Goal: Book appointment/travel/reservation

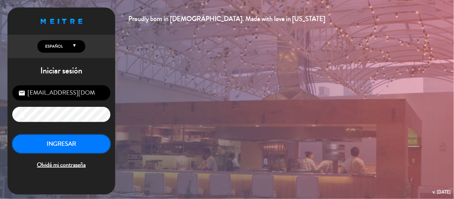
click at [51, 147] on button "INGRESAR" at bounding box center [61, 144] width 98 height 19
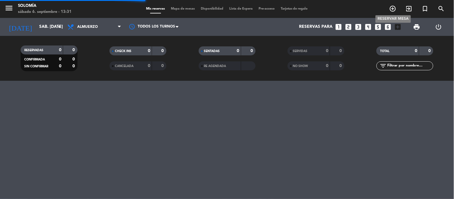
click at [393, 12] on icon "add_circle_outline" at bounding box center [392, 8] width 7 height 7
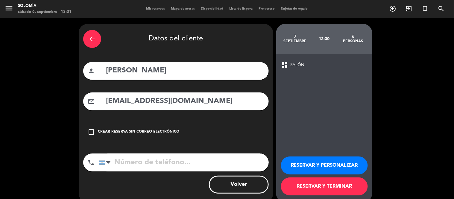
click at [83, 44] on div "arrow_back Datos del cliente" at bounding box center [175, 38] width 185 height 21
click at [92, 39] on icon "arrow_back" at bounding box center [92, 38] width 7 height 7
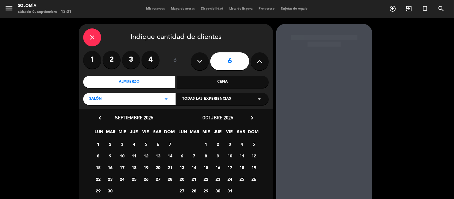
click at [91, 39] on icon "close" at bounding box center [92, 37] width 7 height 7
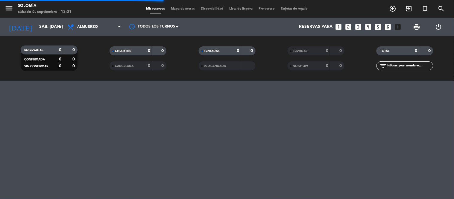
click at [370, 28] on icon "looks_4" at bounding box center [368, 27] width 8 height 8
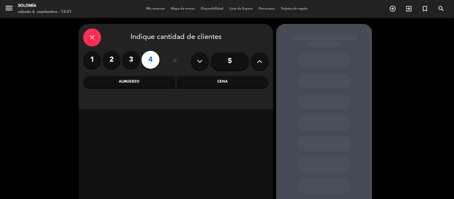
click at [208, 83] on div "Cena" at bounding box center [223, 82] width 92 height 12
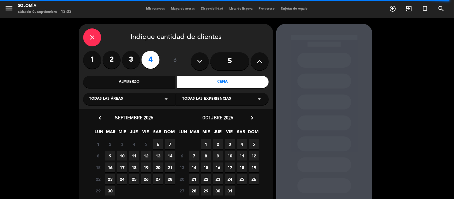
click at [153, 146] on span "6" at bounding box center [158, 144] width 10 height 10
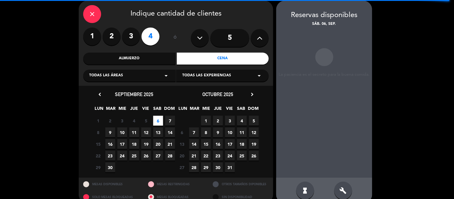
scroll to position [24, 0]
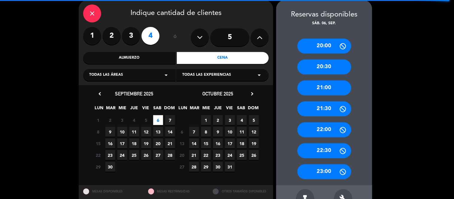
click at [327, 88] on div "21:00" at bounding box center [324, 87] width 54 height 15
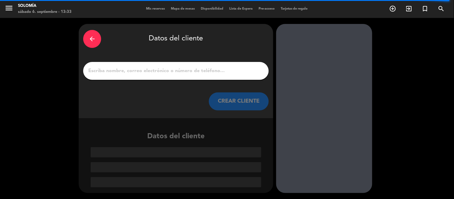
click at [175, 71] on input "1" at bounding box center [176, 71] width 176 height 8
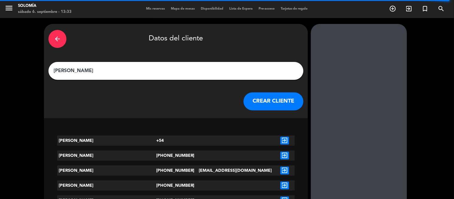
type input "[PERSON_NAME]"
click at [243, 102] on button "CREAR CLIENTE" at bounding box center [273, 101] width 60 height 18
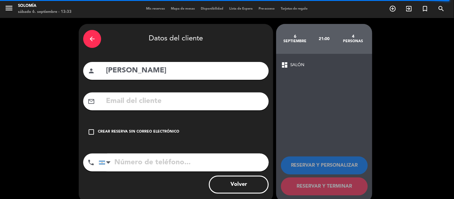
click at [127, 132] on div "Crear reserva sin correo electrónico" at bounding box center [138, 132] width 81 height 6
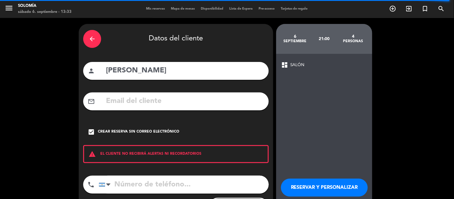
click at [302, 192] on button "RESERVAR Y PERSONALIZAR" at bounding box center [324, 188] width 87 height 18
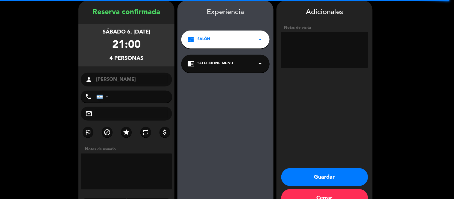
scroll to position [24, 0]
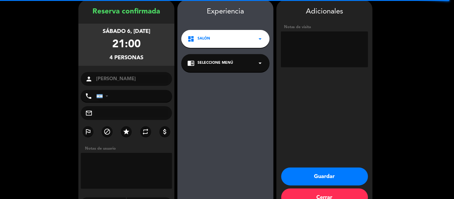
click at [310, 41] on textarea at bounding box center [324, 49] width 87 height 36
type textarea "mesa 18 con el chileno"
click at [322, 174] on button "Guardar" at bounding box center [324, 176] width 87 height 18
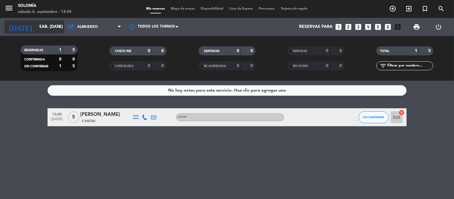
click at [41, 28] on input "sáb. [DATE]" at bounding box center [64, 27] width 57 height 11
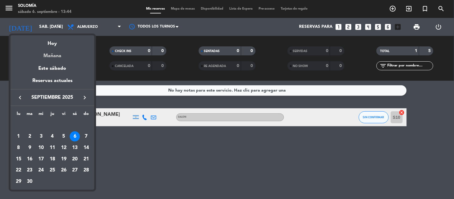
click at [52, 54] on div "Mañana" at bounding box center [52, 54] width 84 height 12
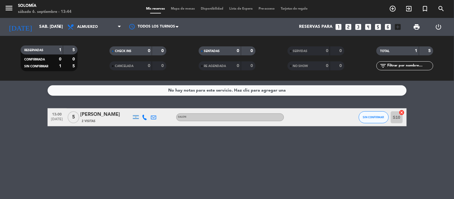
type input "dom. [DATE]"
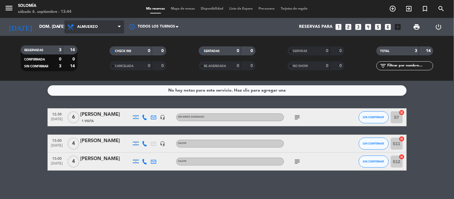
click at [79, 30] on span "Almuerzo" at bounding box center [94, 26] width 60 height 13
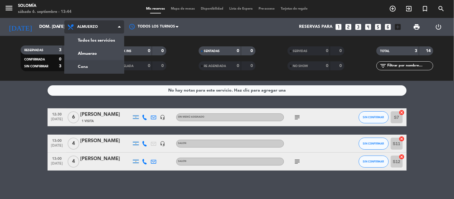
click at [94, 66] on div "menu [PERSON_NAME] 6. septiembre - 13:44 Mis reservas Mapa de mesas Disponibili…" at bounding box center [227, 40] width 454 height 81
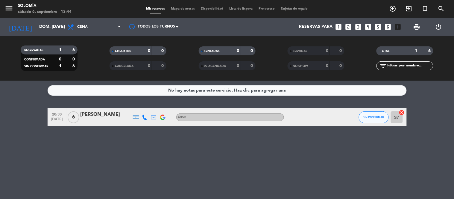
click at [105, 114] on div "[PERSON_NAME]" at bounding box center [105, 115] width 51 height 8
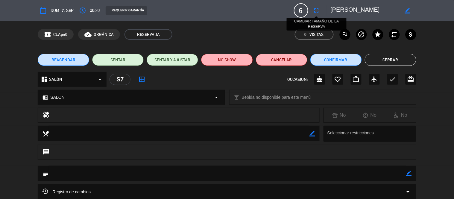
click at [314, 8] on icon "fullscreen" at bounding box center [316, 10] width 7 height 7
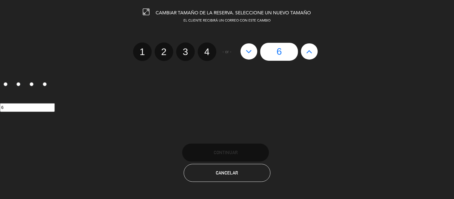
click at [310, 53] on icon at bounding box center [309, 52] width 6 height 10
type input "7"
click at [310, 53] on icon at bounding box center [309, 52] width 6 height 10
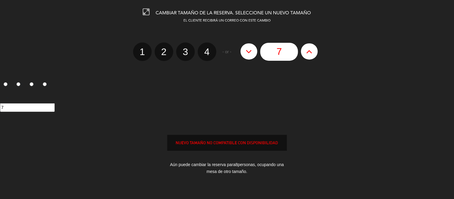
type input "8"
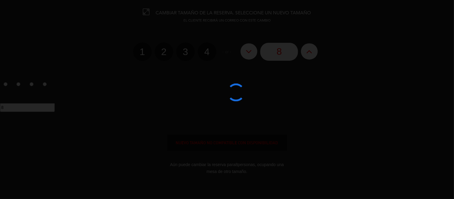
click at [310, 52] on div at bounding box center [227, 99] width 454 height 199
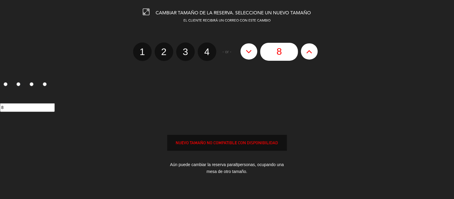
click at [310, 52] on icon at bounding box center [309, 52] width 6 height 10
type input "9"
click at [237, 146] on div "NUEVO TAMAÑO NO COMPATIBLE CON DISPONIBILIDAD" at bounding box center [227, 143] width 120 height 16
click at [38, 108] on input "9" at bounding box center [27, 107] width 55 height 9
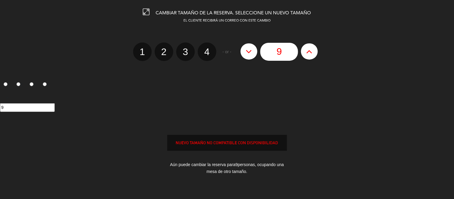
click at [4, 82] on input "1" at bounding box center [6, 84] width 4 height 4
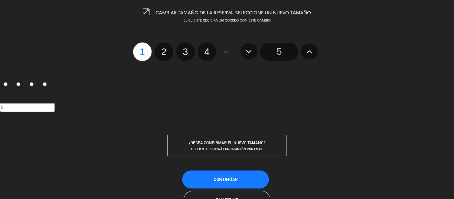
click at [306, 56] on button at bounding box center [309, 51] width 17 height 16
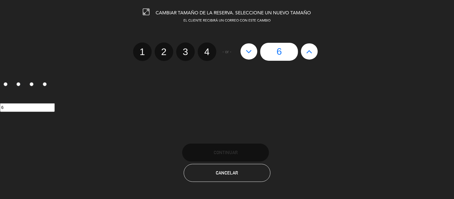
click at [306, 56] on button at bounding box center [309, 51] width 17 height 16
type input "7"
click at [306, 56] on button at bounding box center [309, 51] width 17 height 16
type input "8"
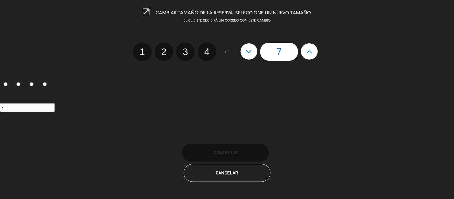
type input "8"
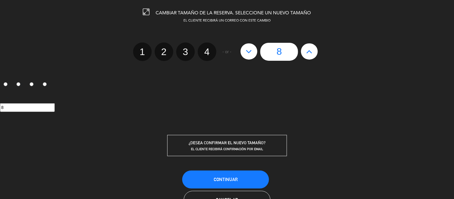
click at [306, 56] on button at bounding box center [309, 51] width 17 height 16
type input "9"
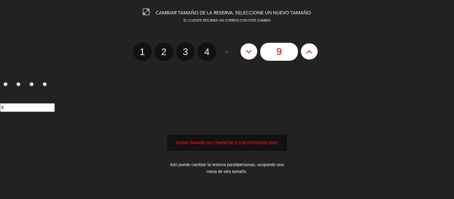
click at [146, 10] on icon at bounding box center [146, 12] width 7 height 7
click at [145, 12] on icon at bounding box center [146, 12] width 7 height 7
type input "[EMAIL_ADDRESS][DOMAIN_NAME]"
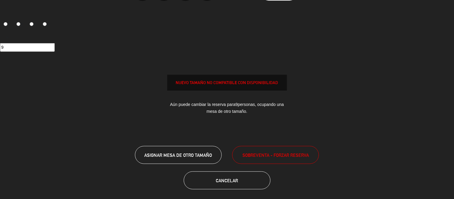
scroll to position [63, 0]
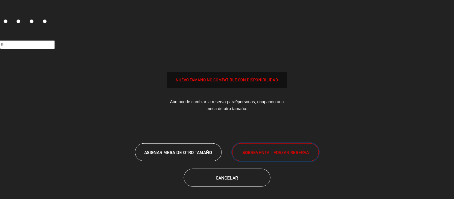
click at [297, 154] on span "SOBREVENTA - FORZAR RESERVA" at bounding box center [275, 152] width 66 height 7
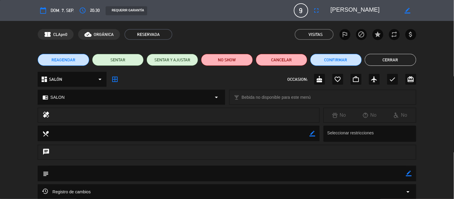
click at [398, 58] on button "Cerrar" at bounding box center [390, 60] width 51 height 12
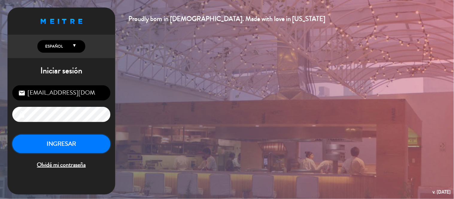
click at [88, 142] on button "INGRESAR" at bounding box center [61, 144] width 98 height 19
